Goal: Task Accomplishment & Management: Manage account settings

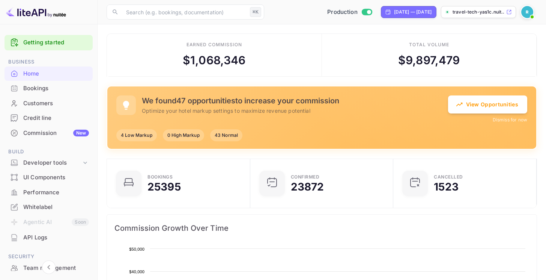
click at [527, 11] on img at bounding box center [527, 12] width 12 height 12
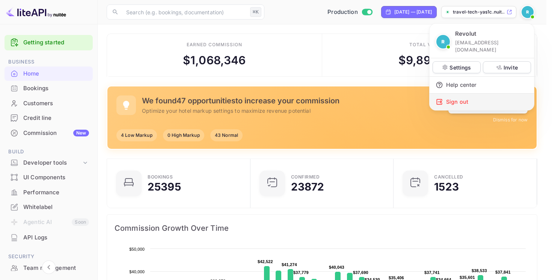
click at [476, 93] on div "Sign out" at bounding box center [481, 101] width 104 height 17
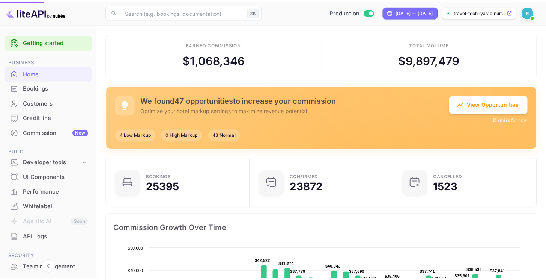
scroll to position [6, 6]
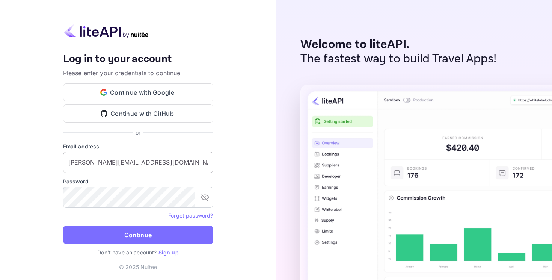
click at [131, 158] on input "[PERSON_NAME][EMAIL_ADDRESS][DOMAIN_NAME]" at bounding box center [138, 162] width 150 height 21
type input "[EMAIL_ADDRESS][DOMAIN_NAME]"
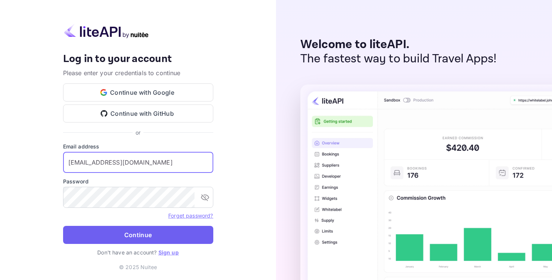
click at [140, 237] on button "Continue" at bounding box center [138, 235] width 150 height 18
